Goal: Contribute content

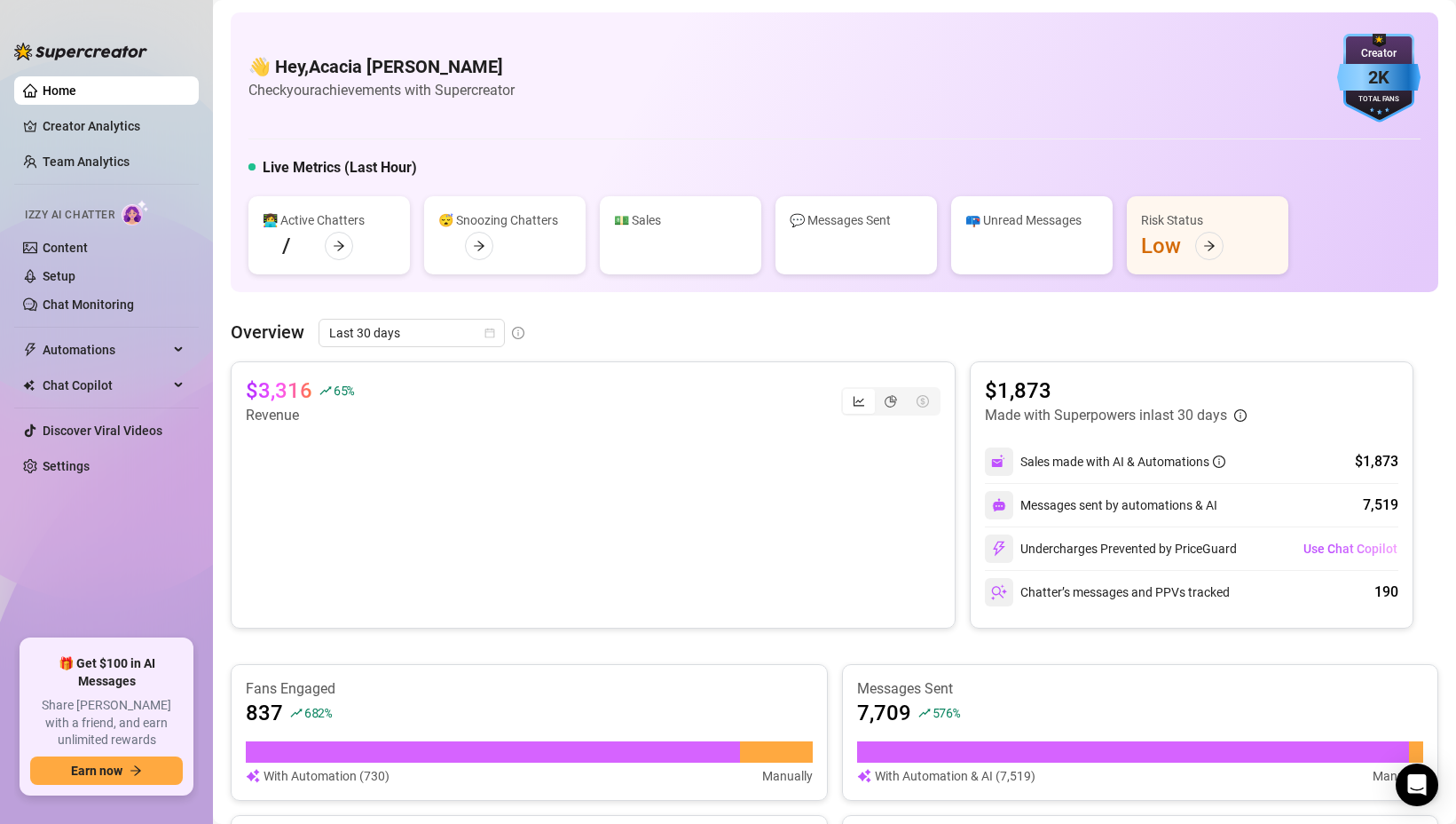
scroll to position [456, 0]
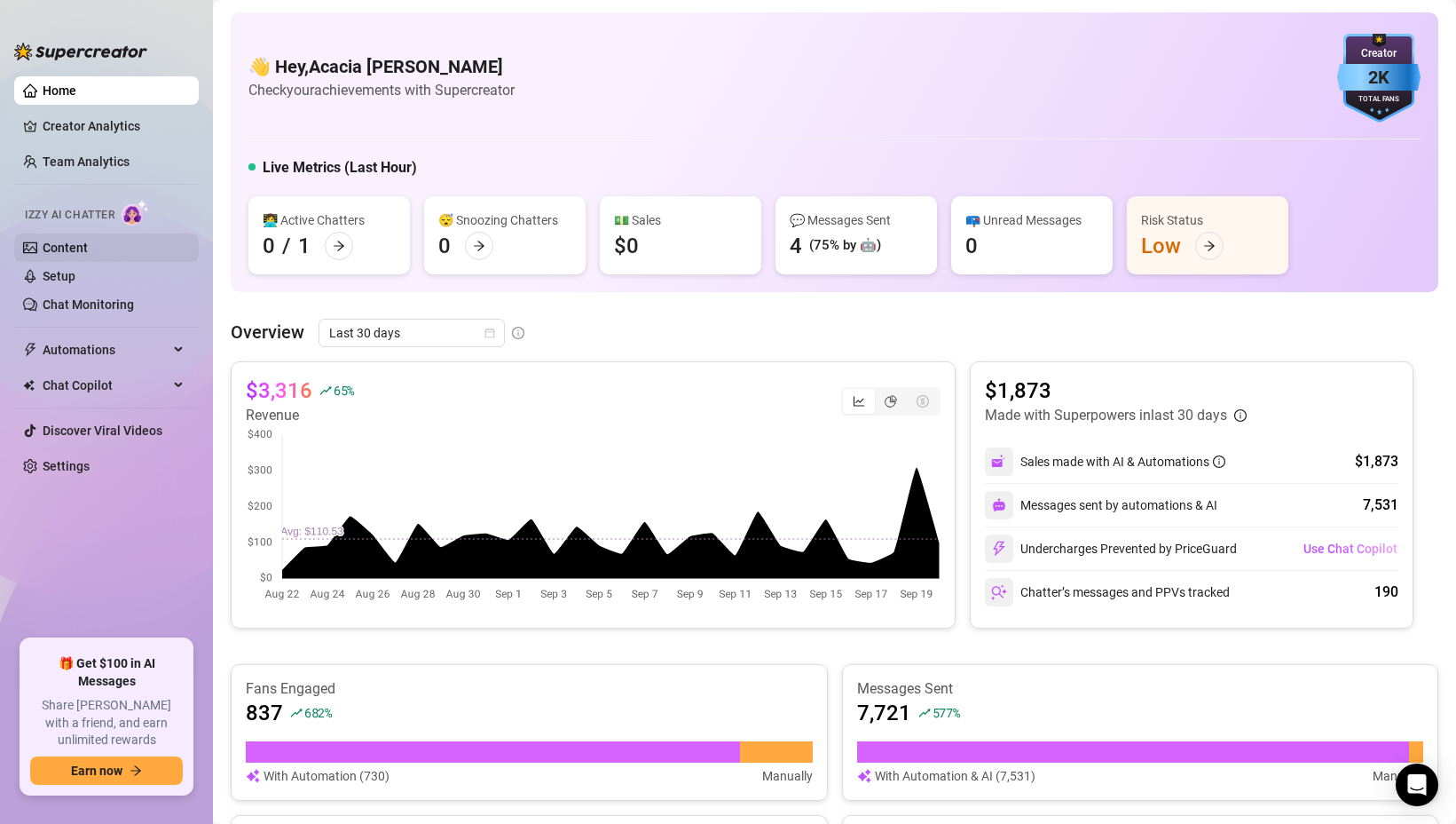
click at [88, 248] on link "Content" at bounding box center [64, 247] width 45 height 14
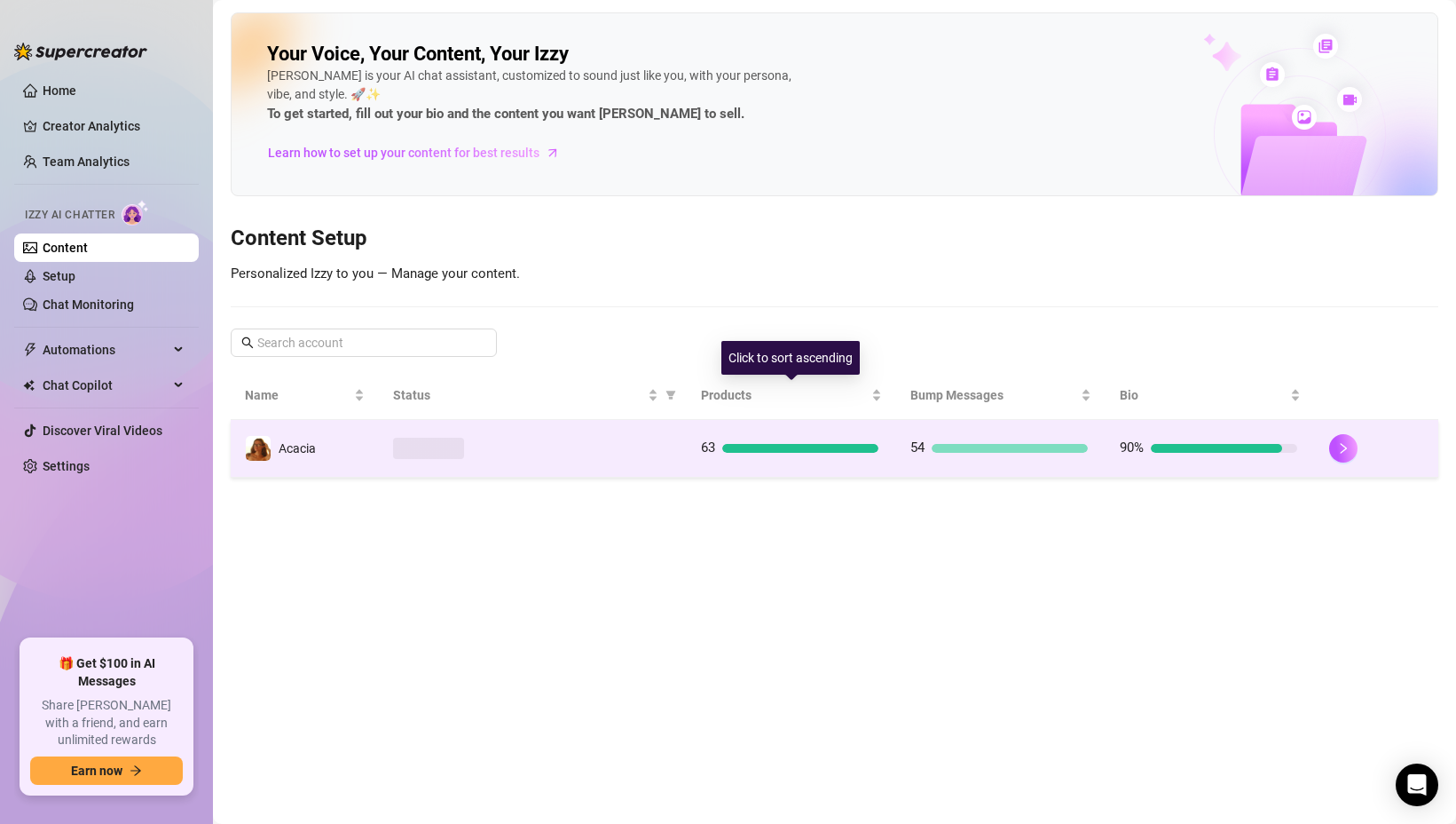
click at [724, 465] on td "63" at bounding box center [792, 449] width 210 height 58
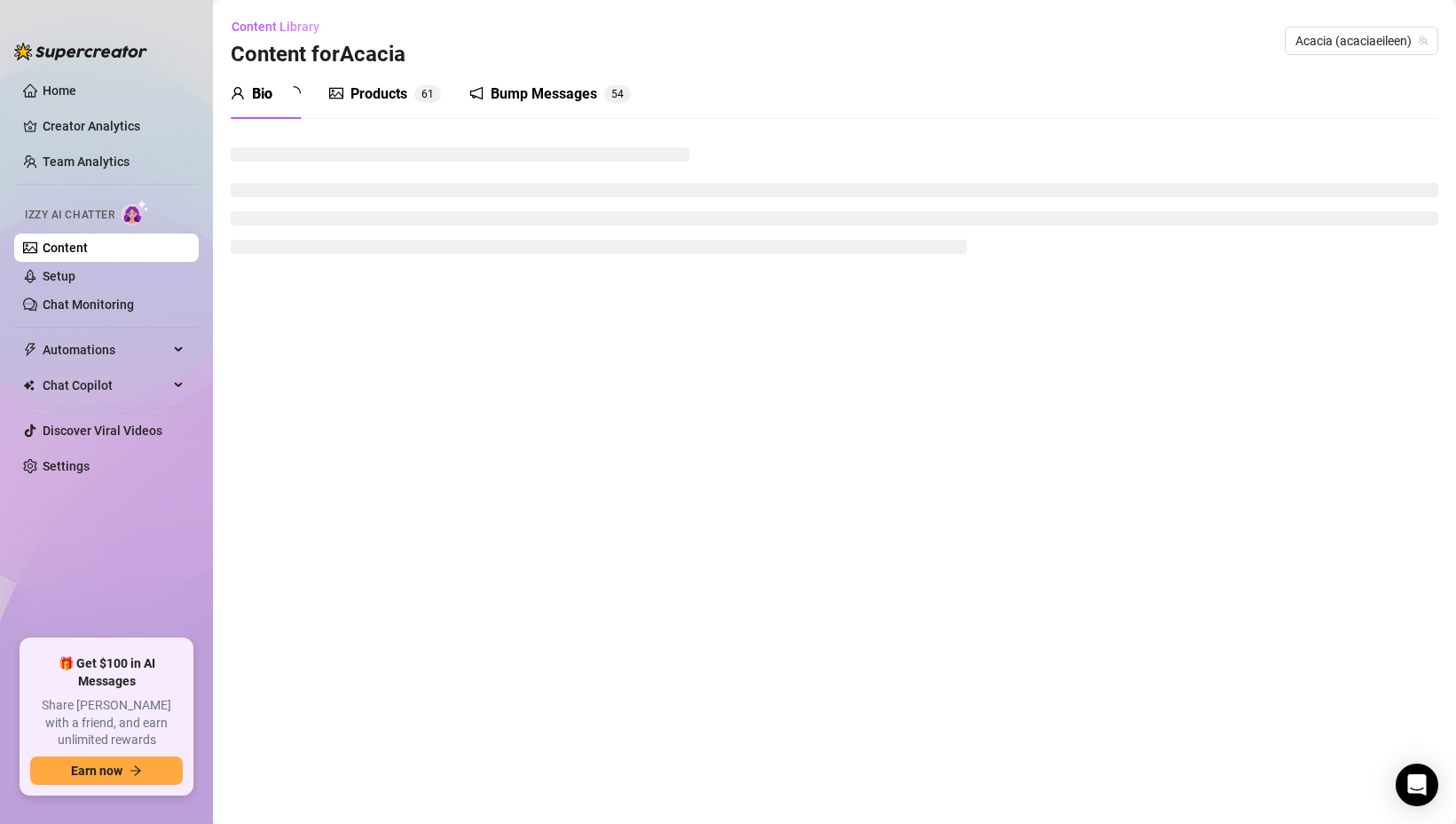
click at [387, 102] on div "Products" at bounding box center [378, 94] width 57 height 21
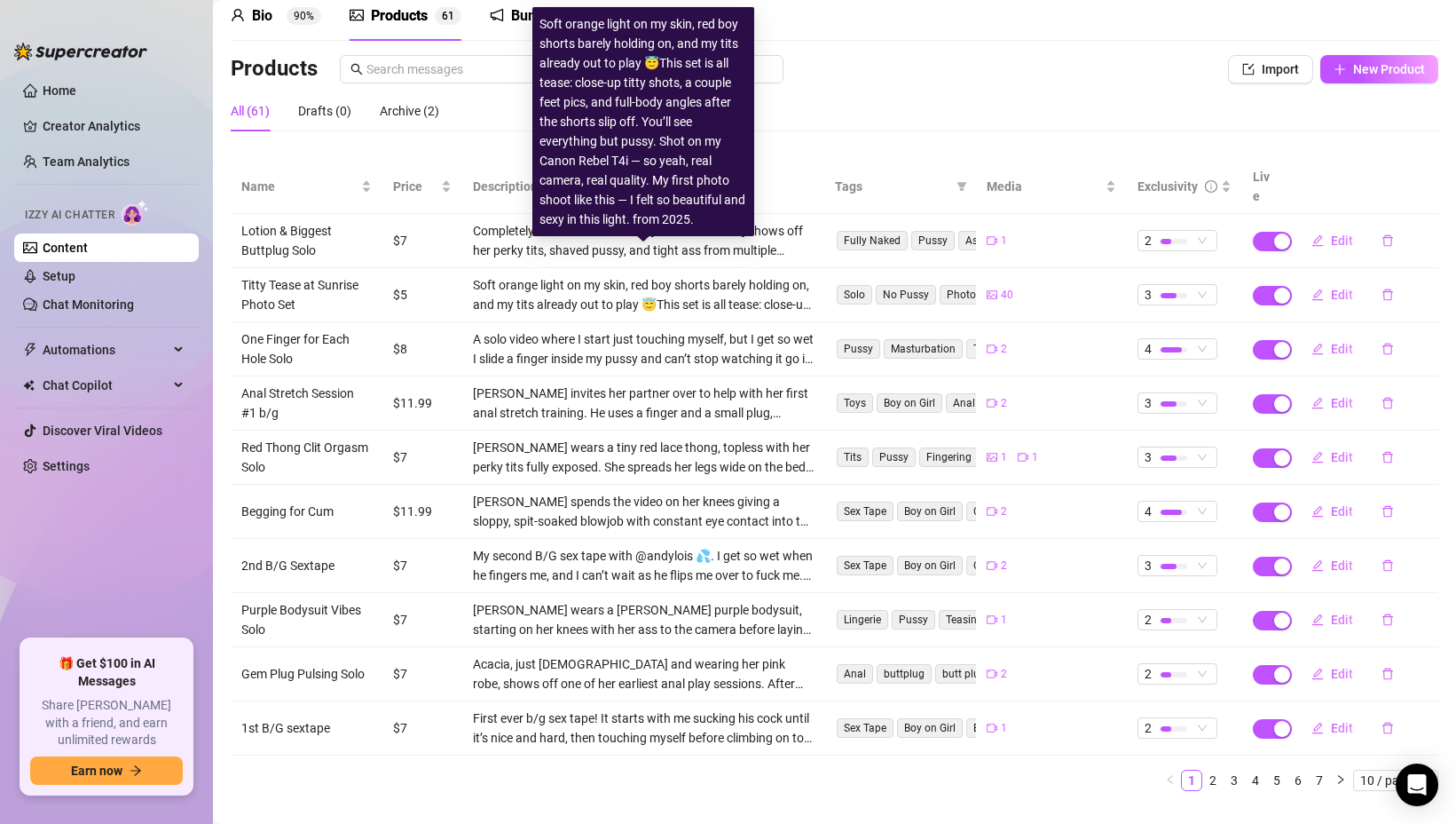
scroll to position [93, 0]
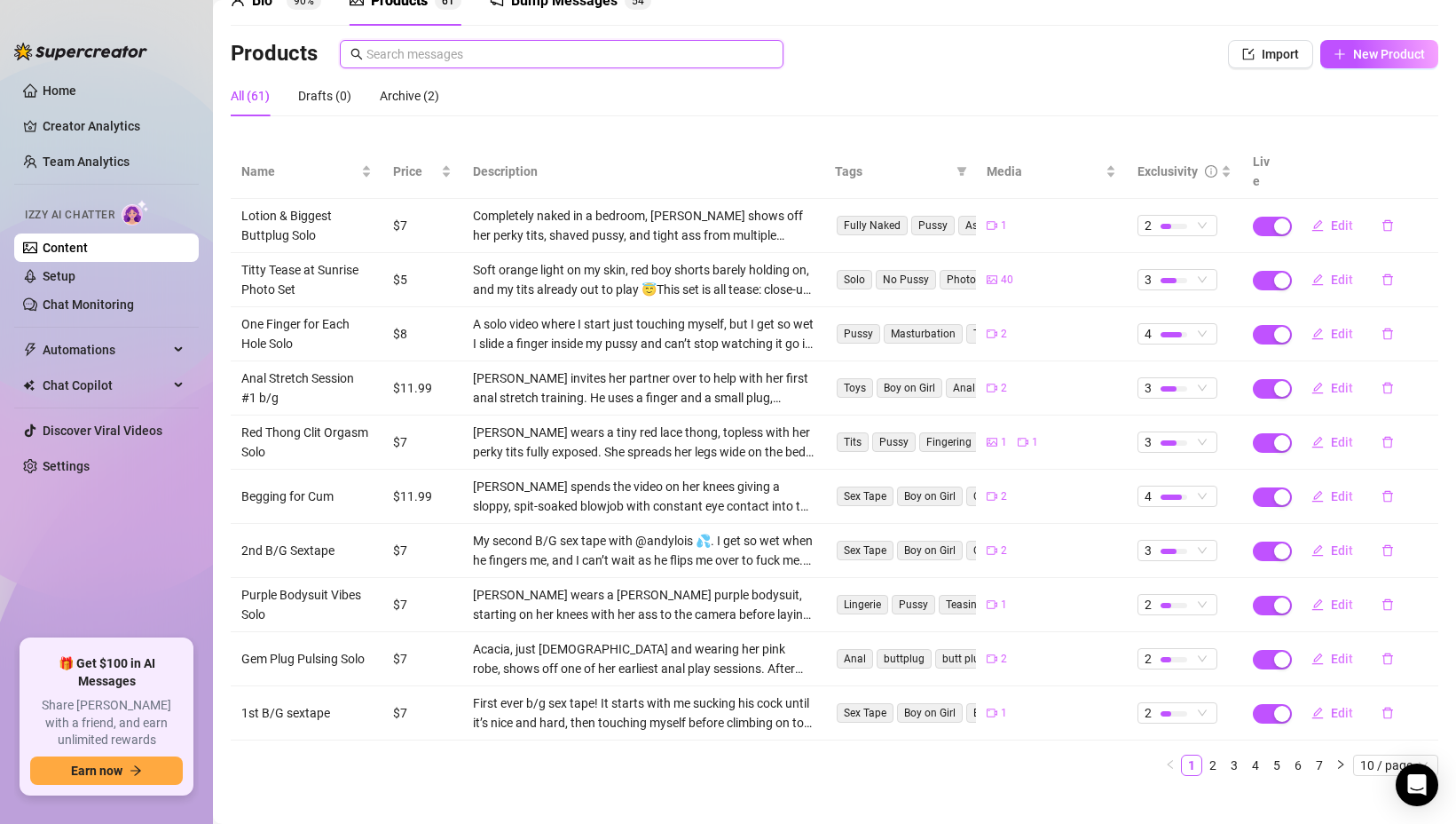
click at [658, 62] on input "text" at bounding box center [570, 54] width 406 height 19
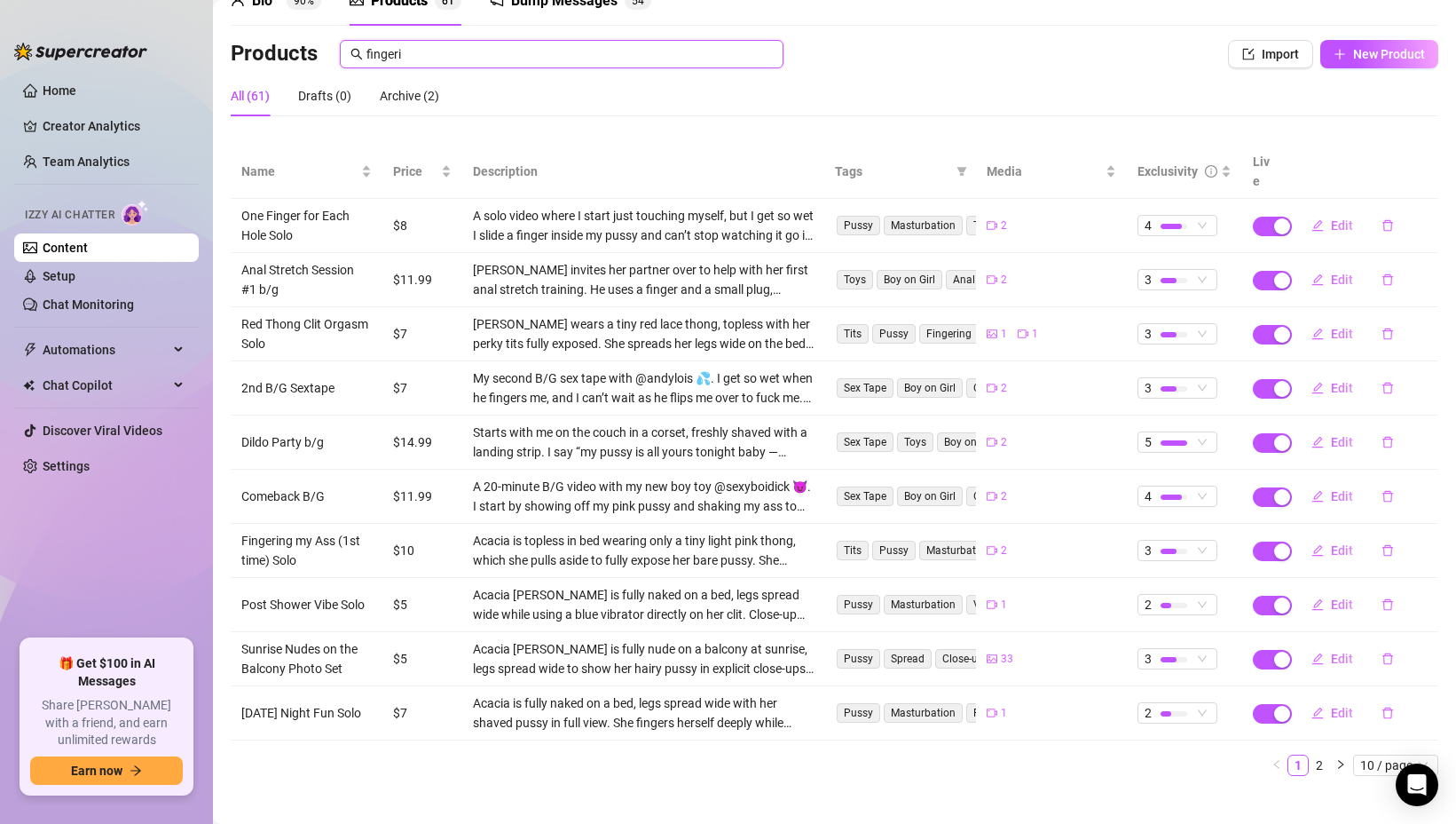
scroll to position [0, 0]
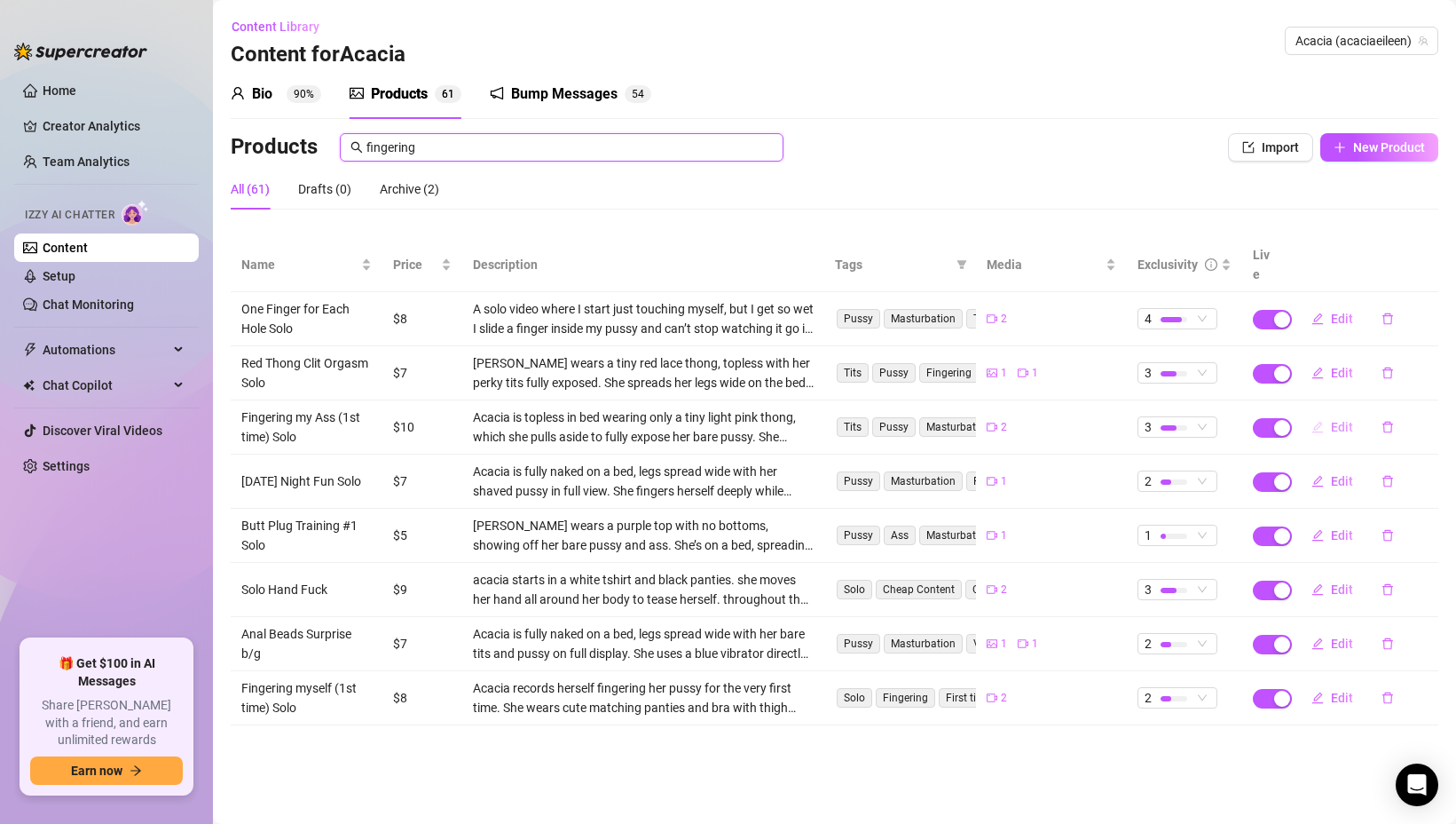
type input "fingering"
click at [1323, 421] on icon "edit" at bounding box center [1317, 426] width 13 height 13
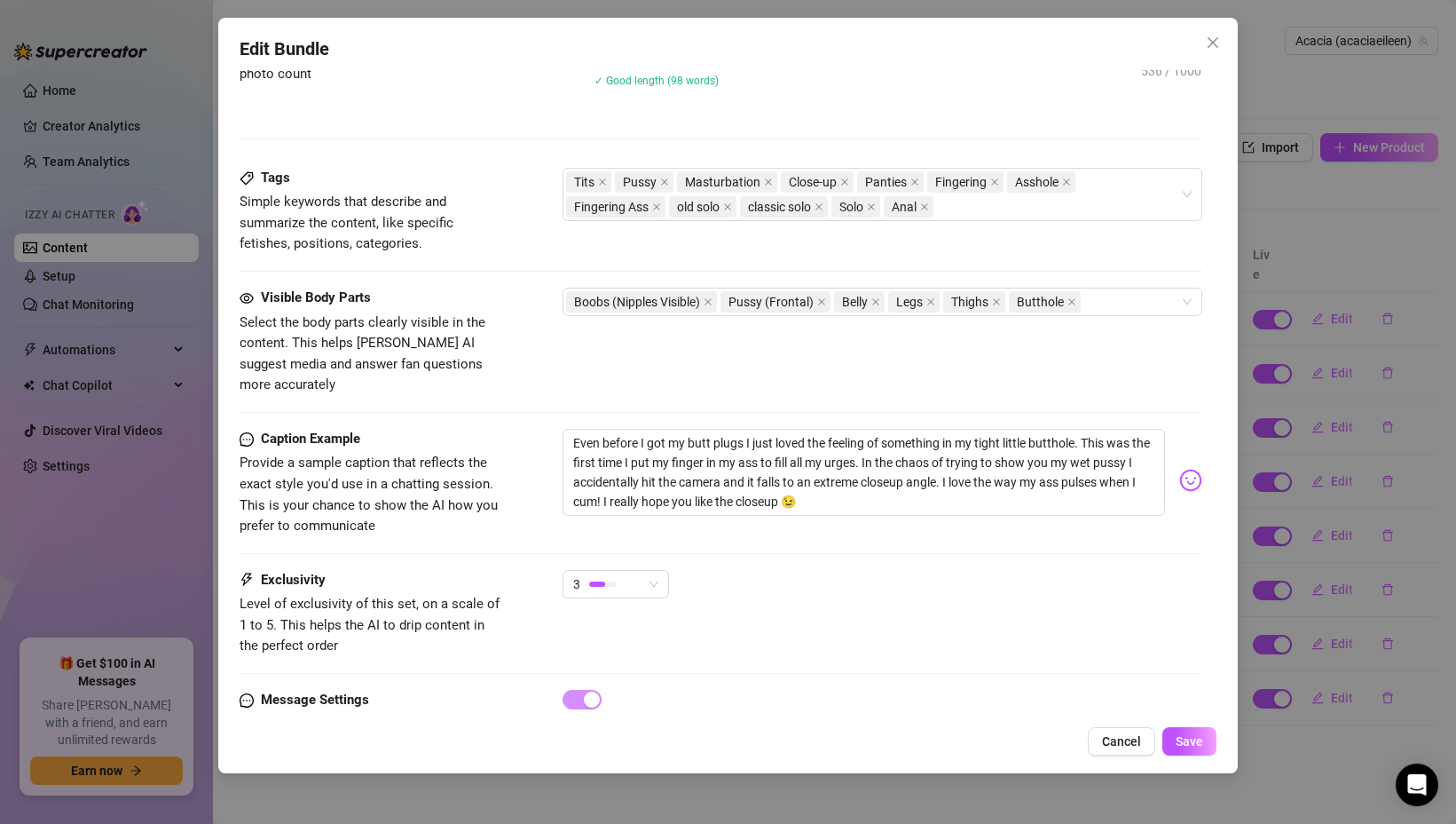
scroll to position [895, 0]
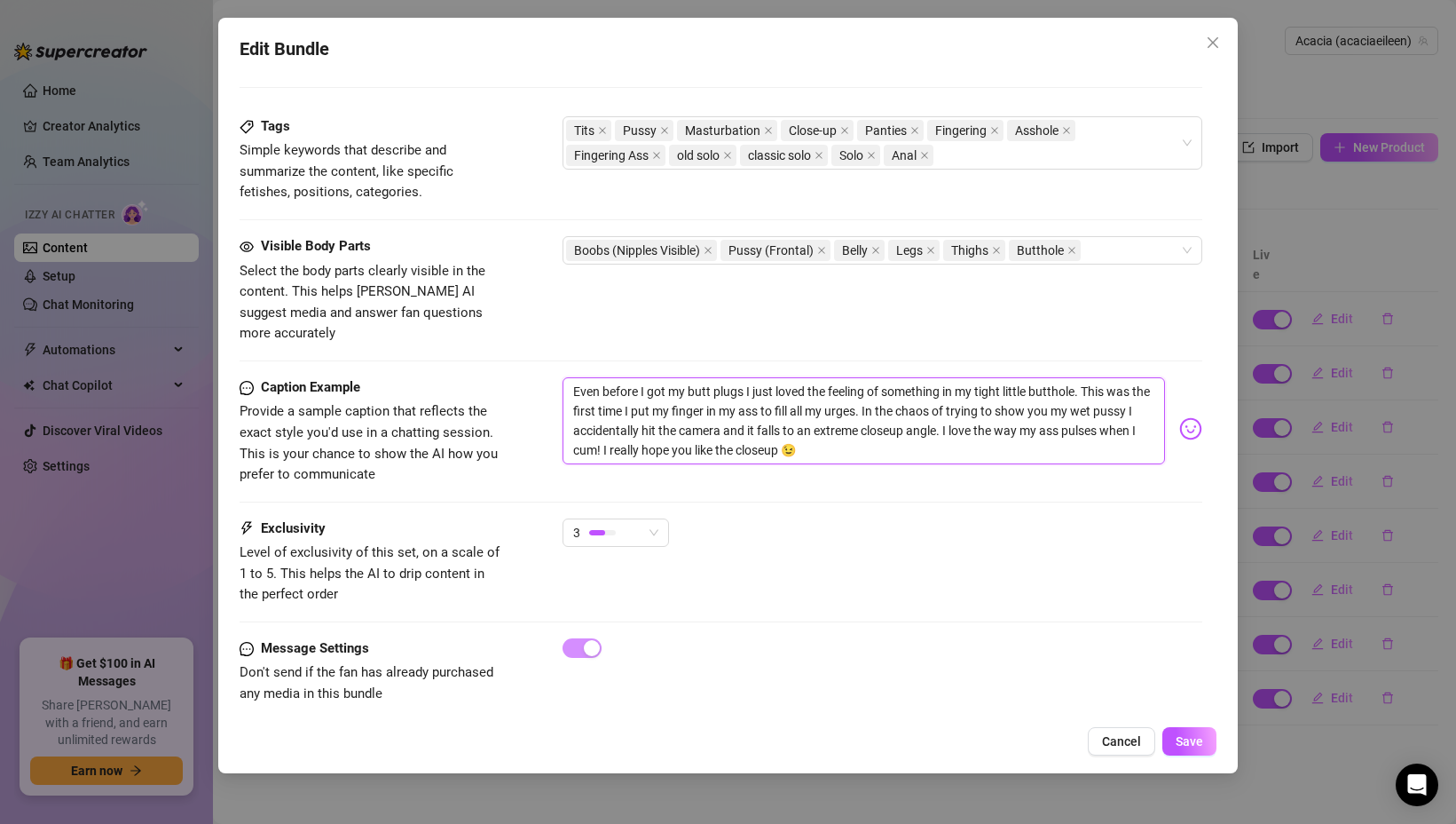
drag, startPoint x: 570, startPoint y: 369, endPoint x: 811, endPoint y: 431, distance: 248.8
click at [812, 431] on textarea "Even before I got my butt plugs I just loved the feeling of something in my tig…" at bounding box center [864, 421] width 602 height 87
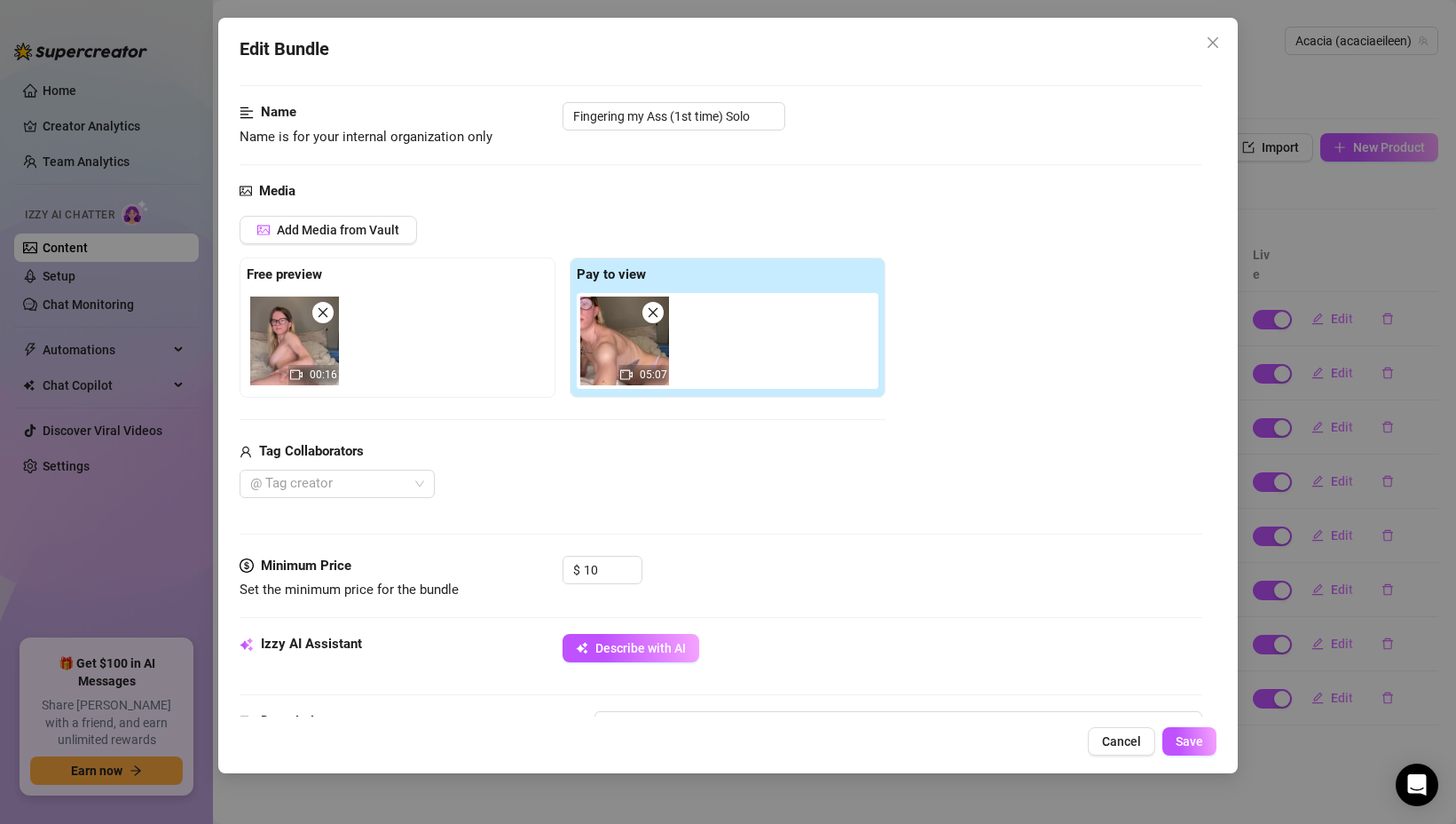
scroll to position [90, 0]
click at [1211, 48] on icon "close" at bounding box center [1213, 42] width 14 height 14
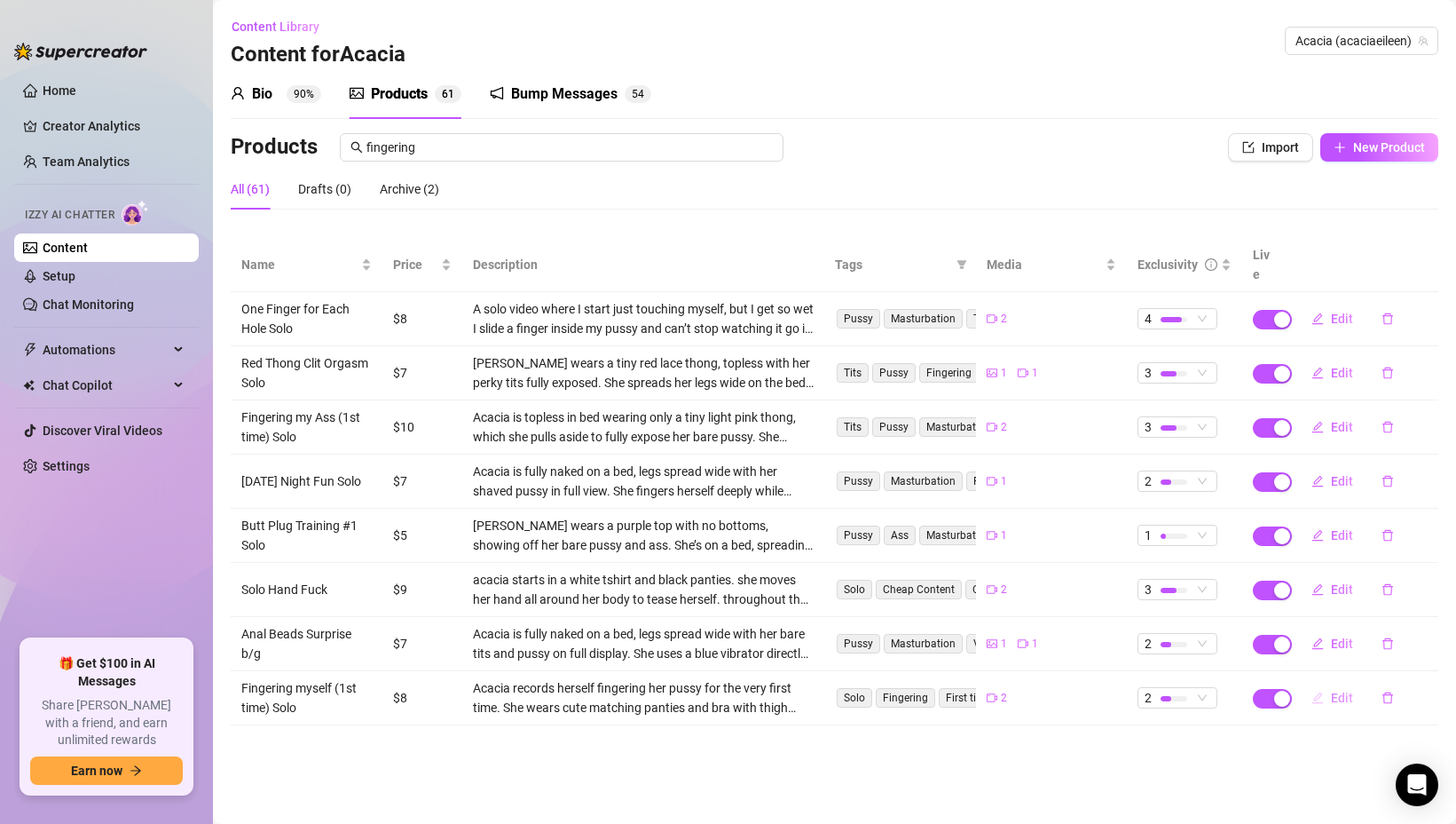
click at [1324, 683] on button "Edit" at bounding box center [1332, 698] width 70 height 29
type textarea "Fingering myself for the very first time 😳💦 I’d never even tried it off camera …"
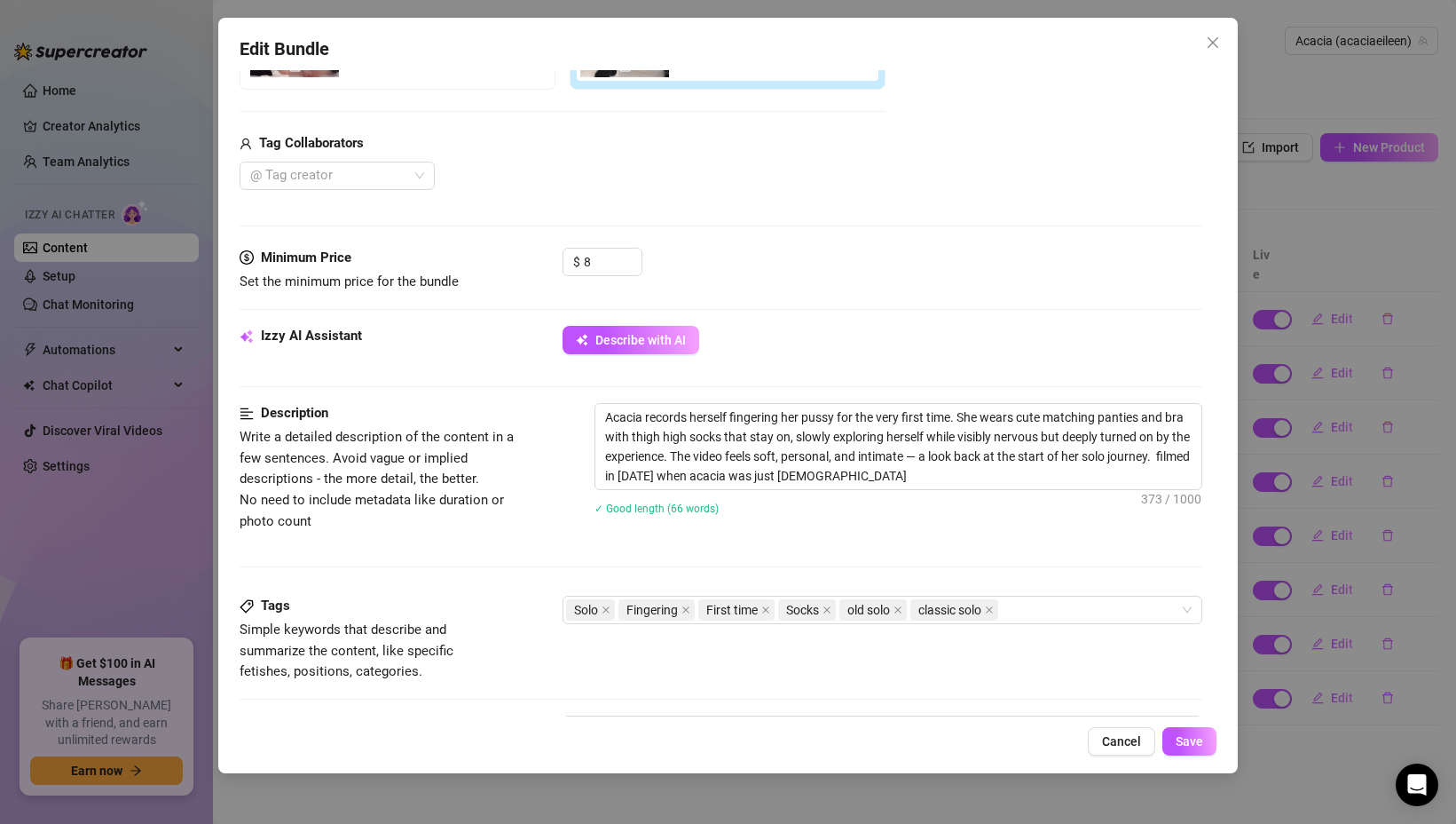
scroll to position [876, 0]
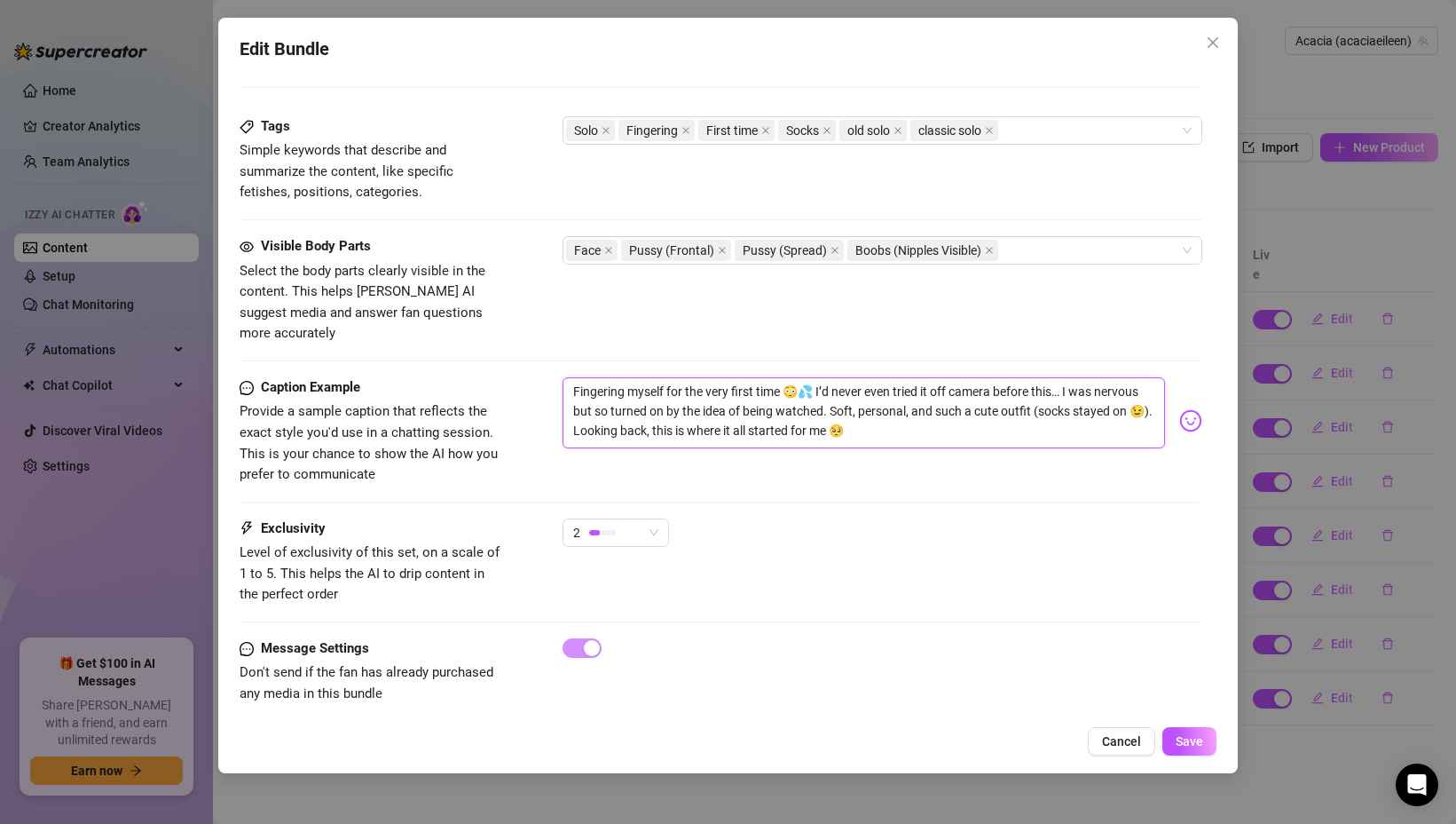
drag, startPoint x: 569, startPoint y: 363, endPoint x: 897, endPoint y: 413, distance: 331.8
click at [897, 414] on textarea "Fingering myself for the very first time 😳💦 I’d never even tried it off camera …" at bounding box center [864, 413] width 602 height 71
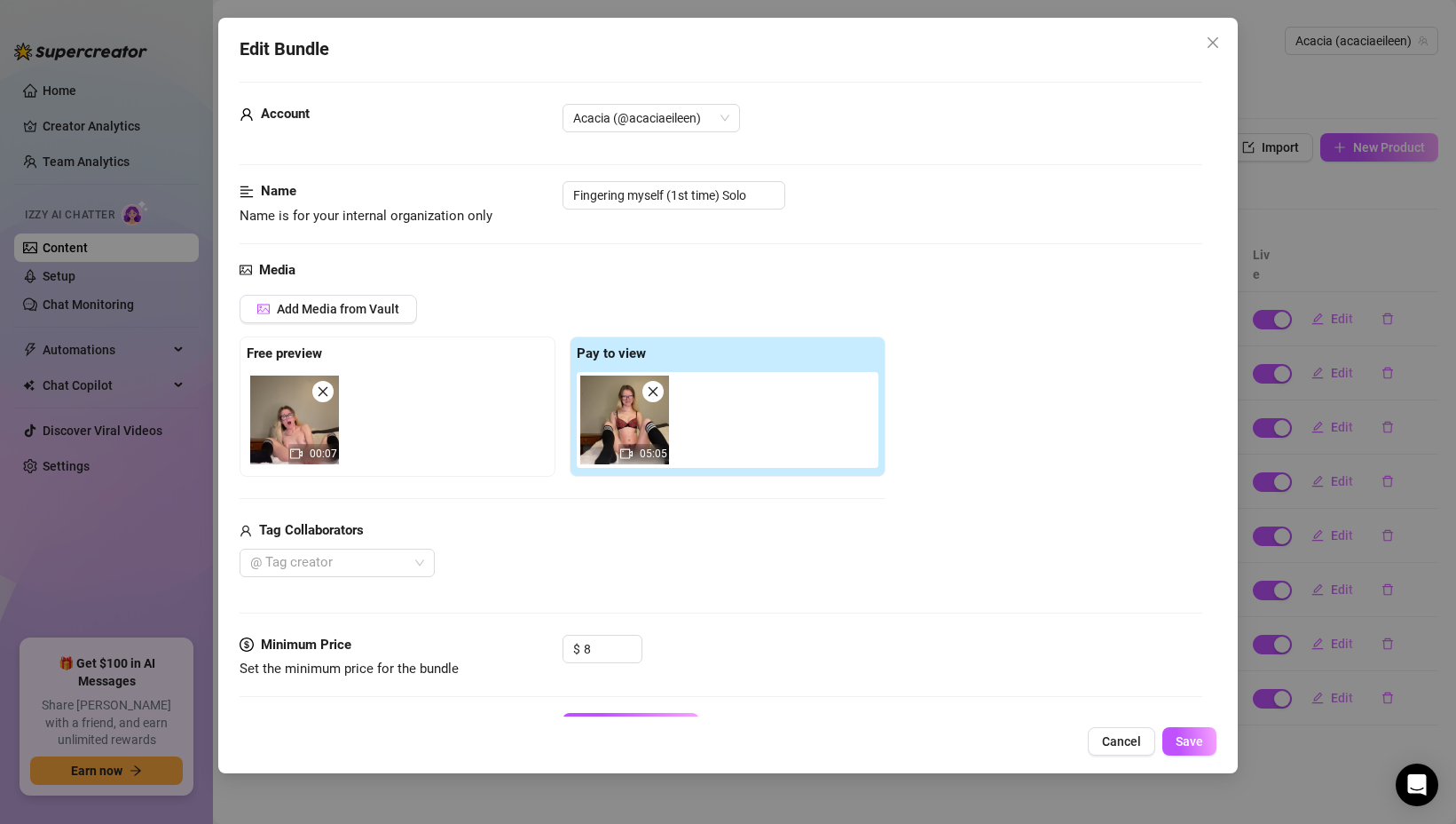
scroll to position [0, 0]
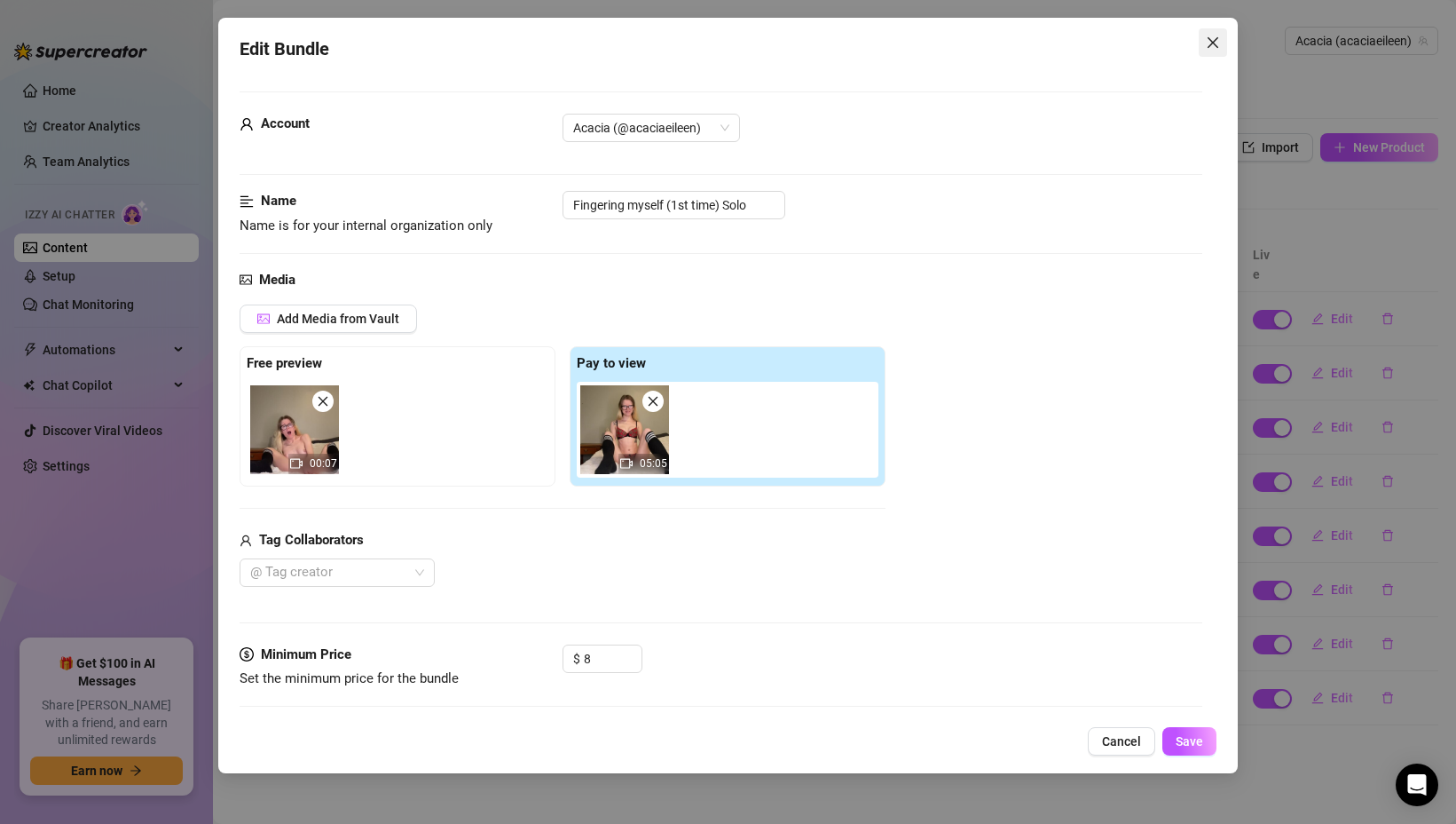
click at [1213, 43] on icon "close" at bounding box center [1213, 42] width 11 height 11
